Goal: Information Seeking & Learning: Learn about a topic

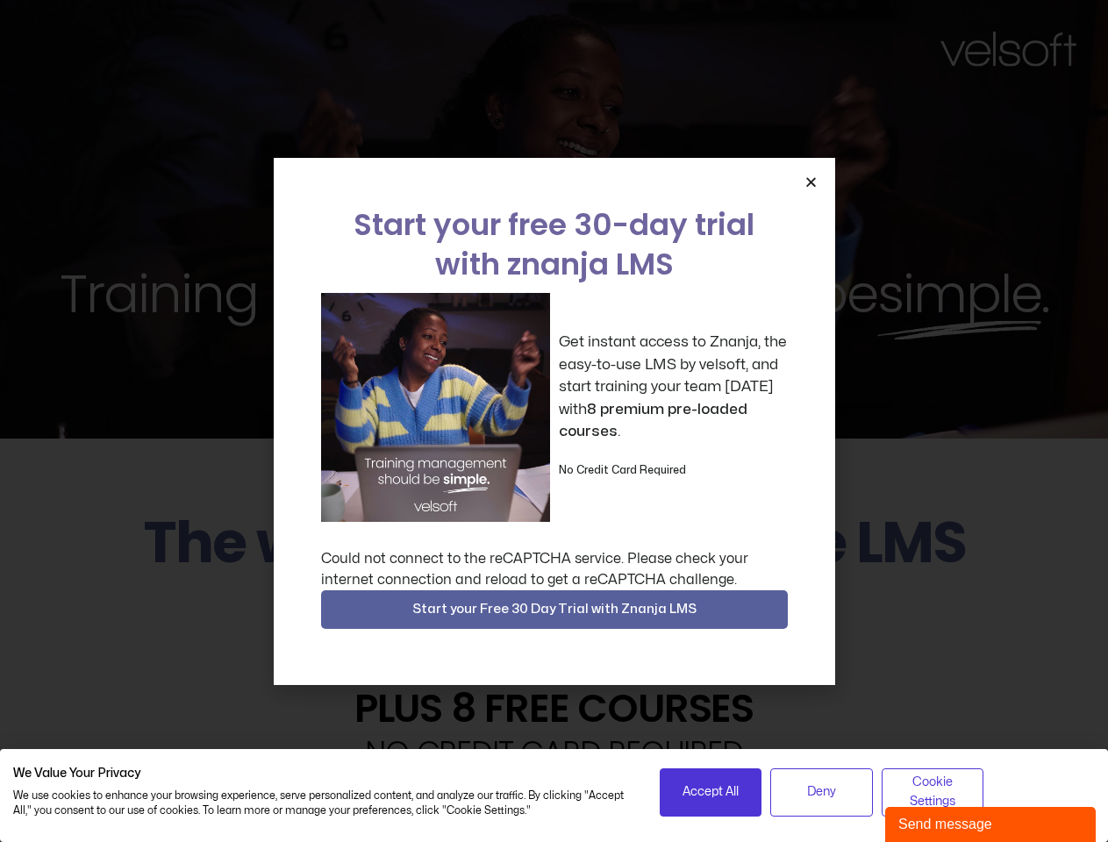
click at [554, 421] on div "Get instant access to Znanja, the easy-to-use LMS by velsoft, and start trainin…" at bounding box center [554, 407] width 467 height 229
click at [811, 182] on icon "Close" at bounding box center [810, 181] width 13 height 13
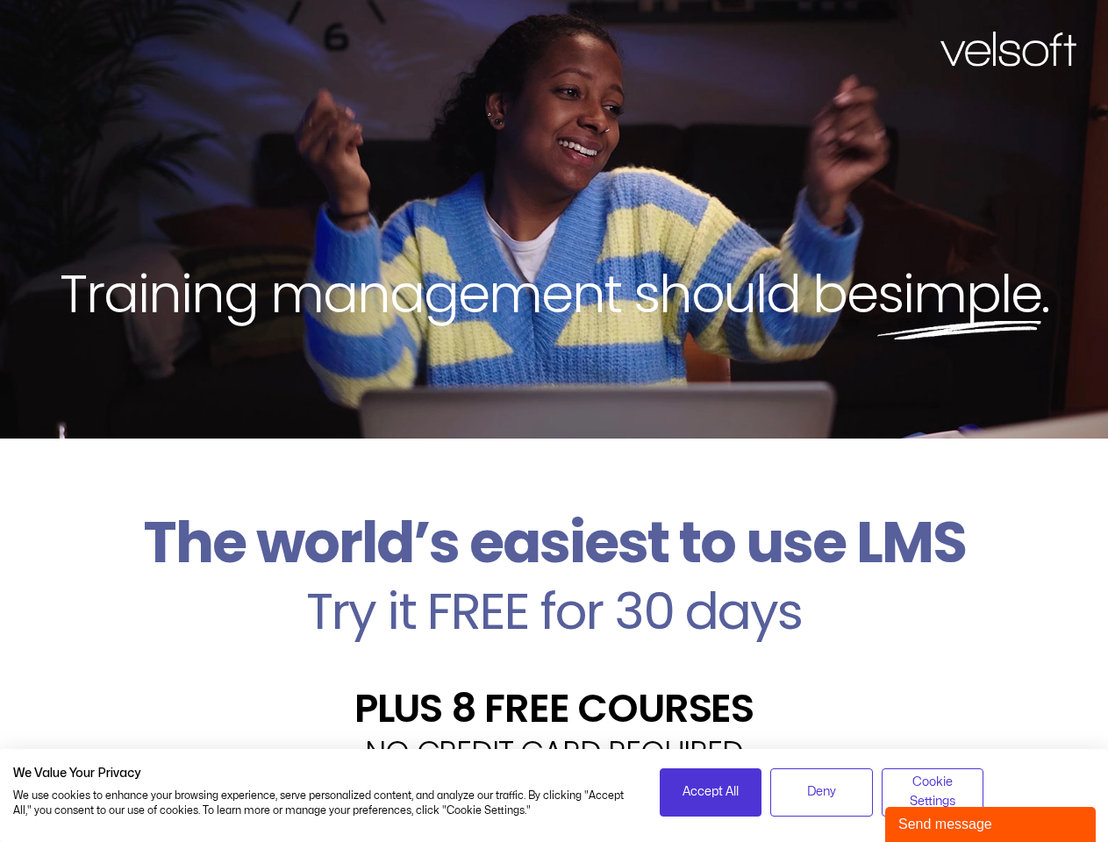
click at [554, 610] on h2 "Try it FREE for 30 days" at bounding box center [554, 611] width 1082 height 51
click at [711, 792] on span "Accept All" at bounding box center [711, 792] width 56 height 19
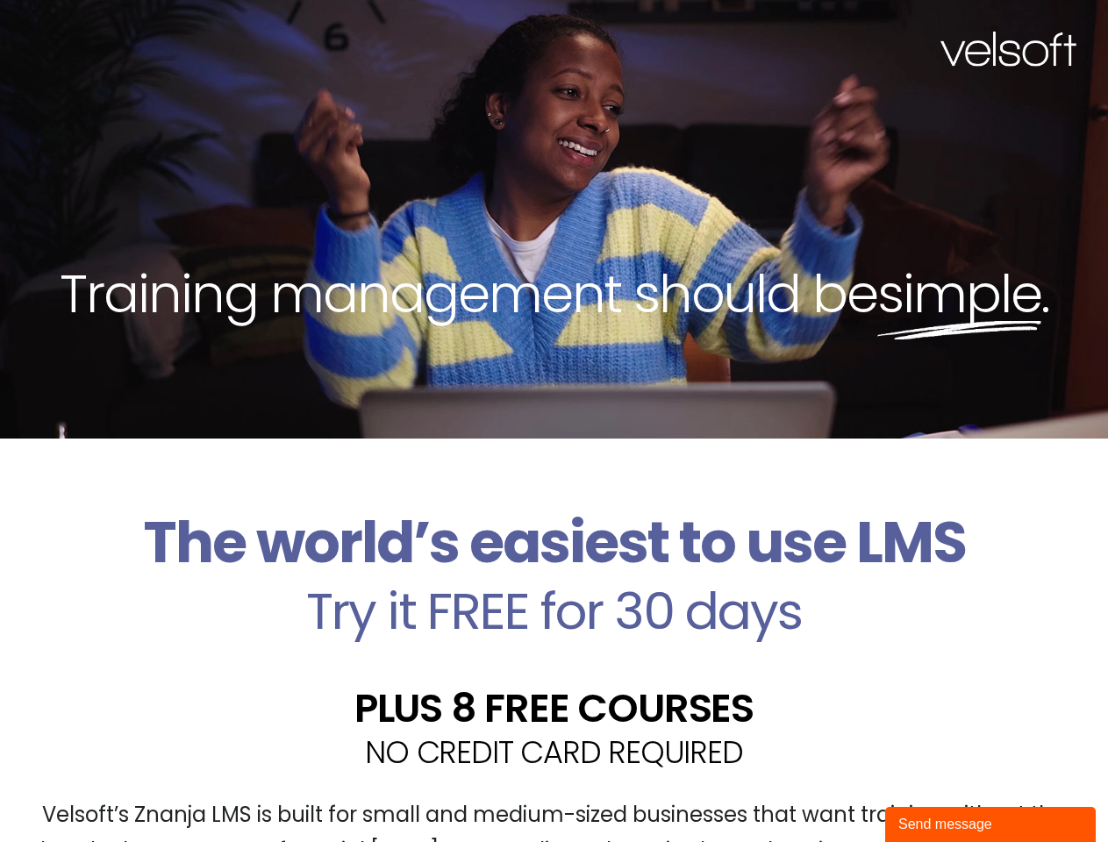
click at [821, 792] on div "Velsoft’s Znanja LMS is built for small and medium-sized businesses that want t…" at bounding box center [554, 840] width 1082 height 128
click at [933, 792] on div "Velsoft’s Znanja LMS is built for small and medium-sized businesses that want t…" at bounding box center [554, 840] width 1082 height 128
click at [990, 825] on div "Send message" at bounding box center [990, 824] width 184 height 21
